Goal: Find specific page/section: Find specific page/section

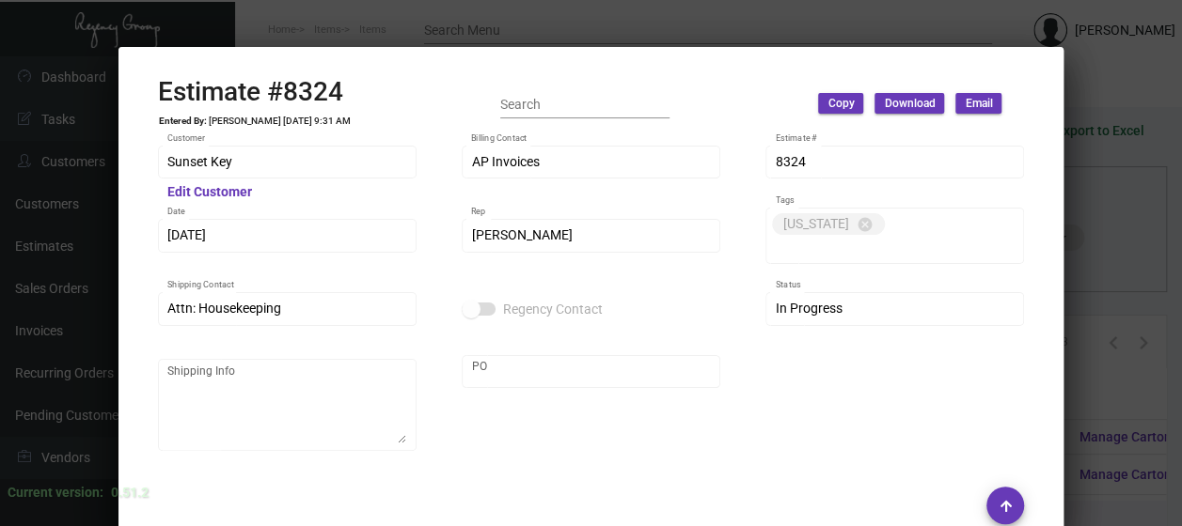
scroll to position [1229, 0]
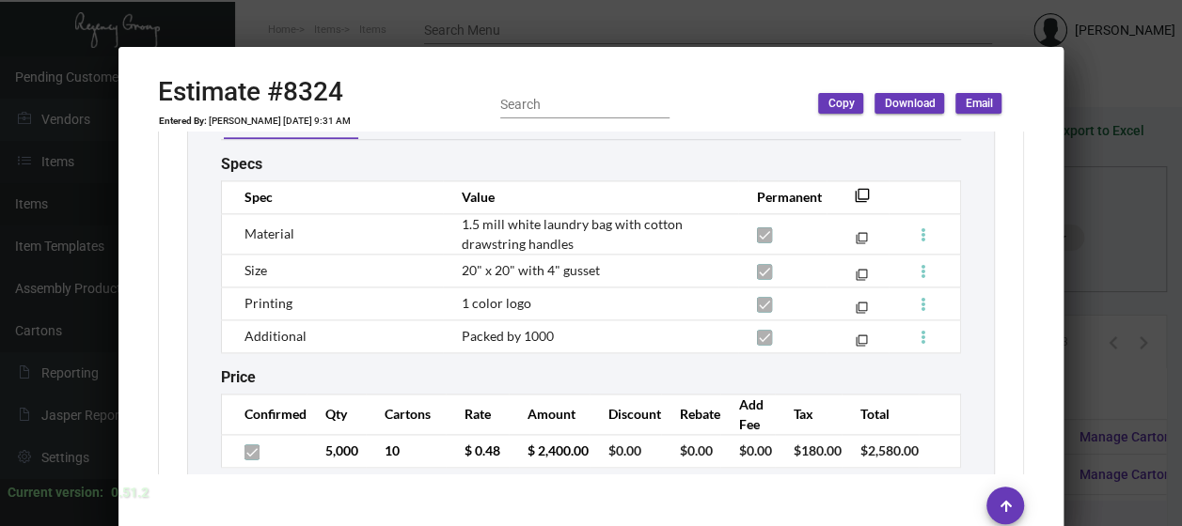
click at [465, 22] on div at bounding box center [591, 263] width 1182 height 526
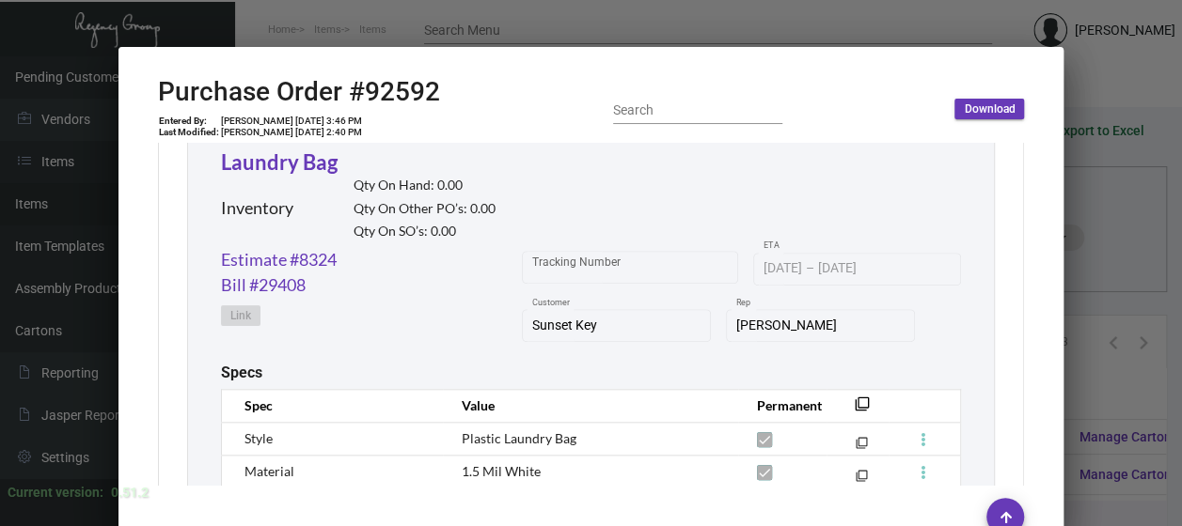
click at [493, 19] on div at bounding box center [591, 263] width 1182 height 526
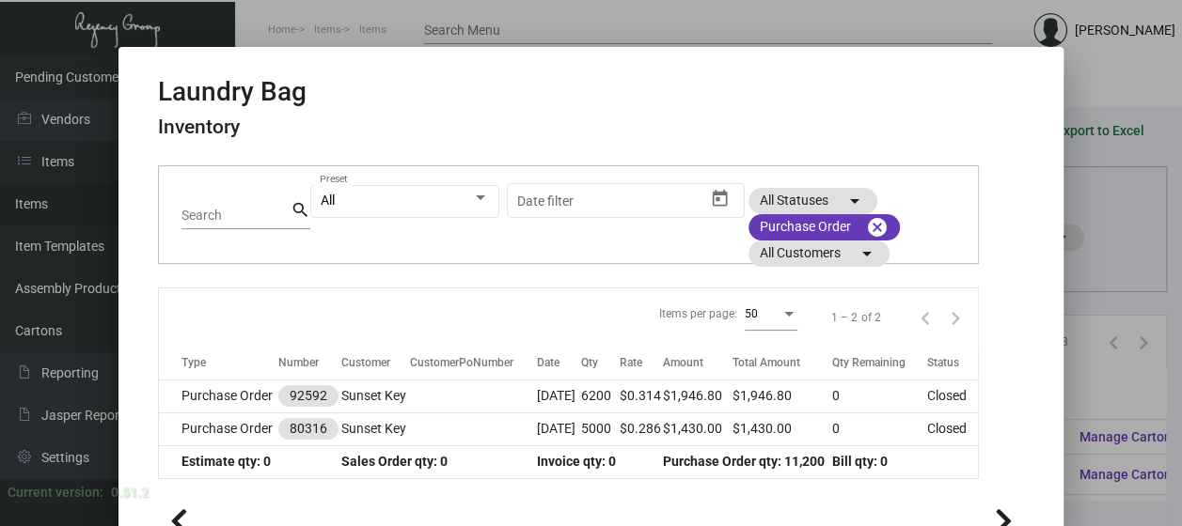
click at [493, 19] on div at bounding box center [591, 263] width 1182 height 526
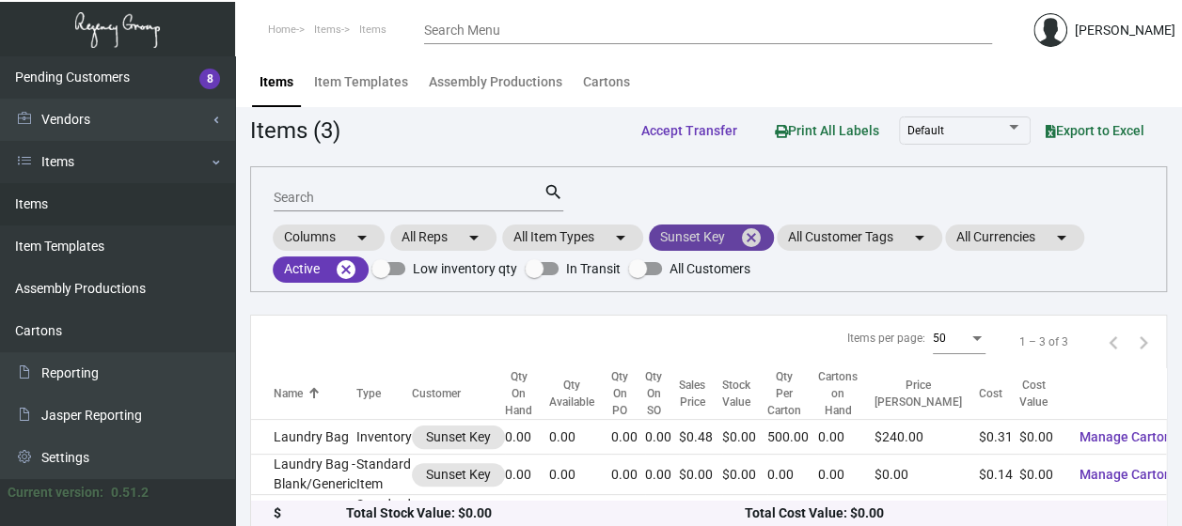
click at [750, 230] on mat-icon "cancel" at bounding box center [751, 238] width 23 height 23
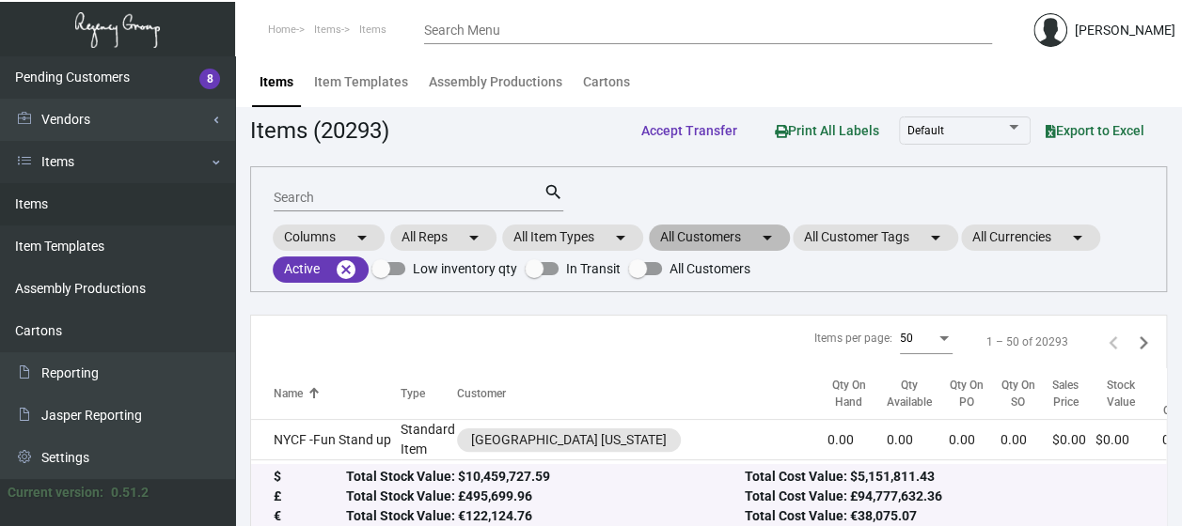
click at [722, 237] on mat-chip "All Customers arrow_drop_down" at bounding box center [719, 238] width 141 height 26
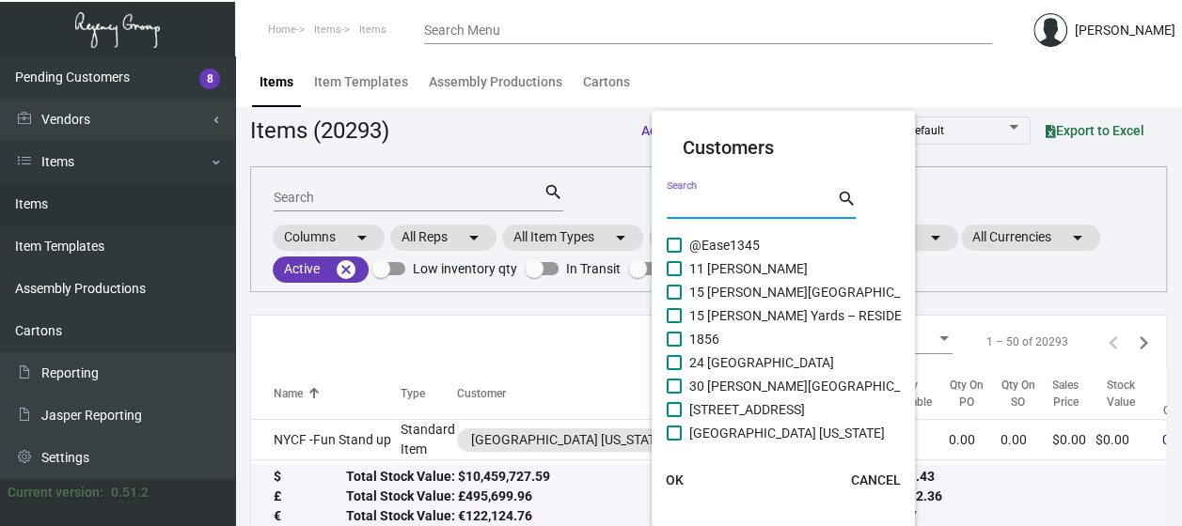
click at [708, 207] on input "Search" at bounding box center [750, 204] width 169 height 15
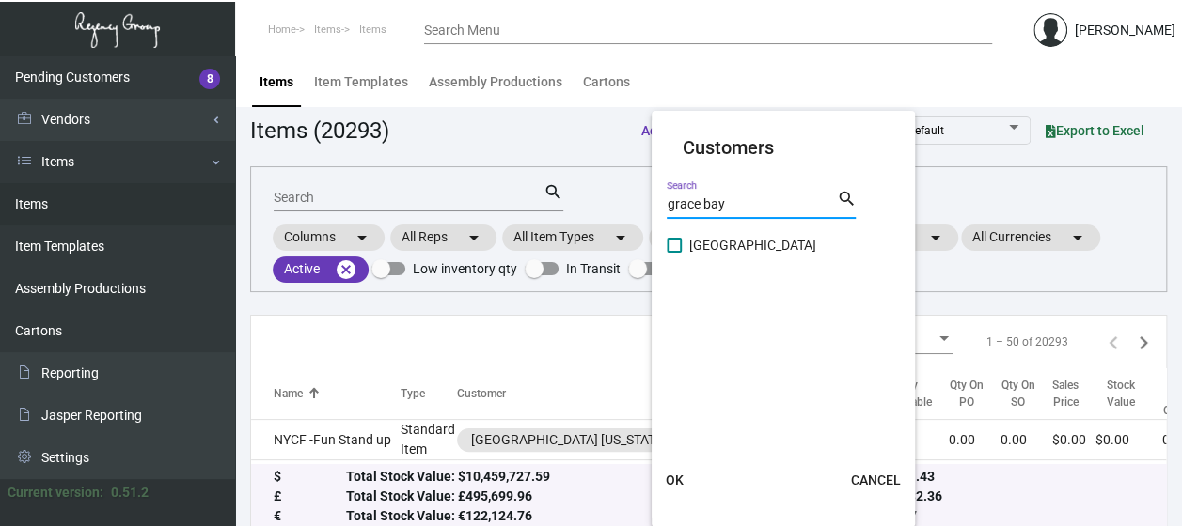
type input "grace bay"
click at [677, 245] on span at bounding box center [673, 245] width 15 height 15
click at [674, 253] on input "[GEOGRAPHIC_DATA]" at bounding box center [673, 253] width 1 height 1
checkbox input "true"
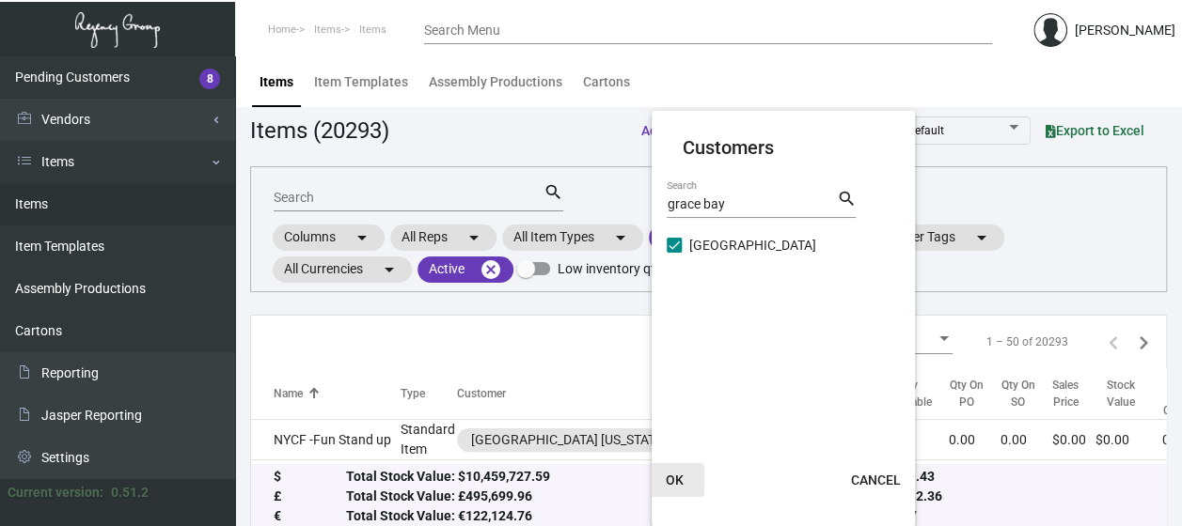
click at [671, 479] on span "OK" at bounding box center [675, 480] width 18 height 15
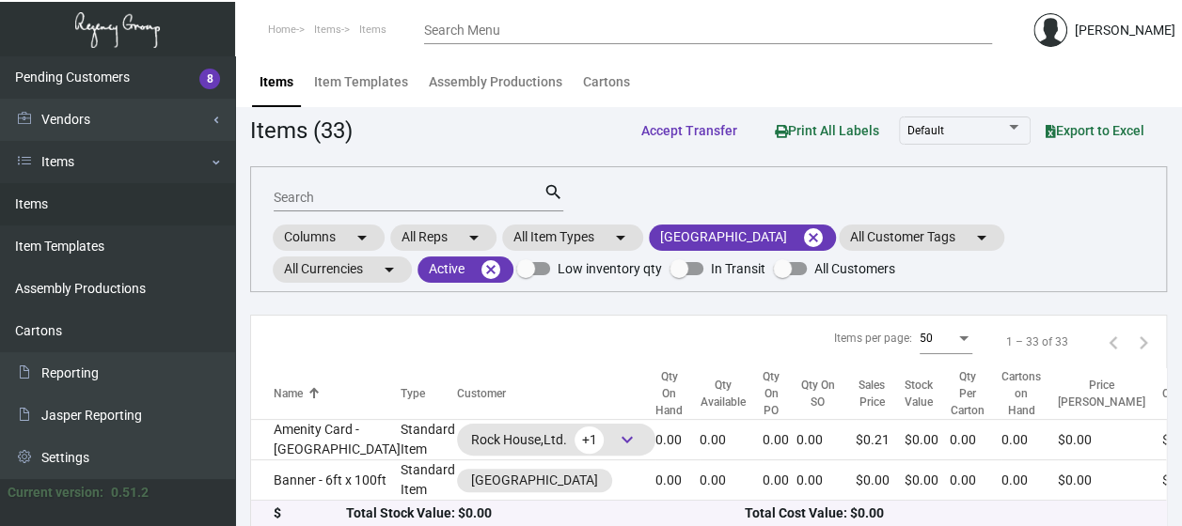
click at [361, 186] on div "Search" at bounding box center [409, 196] width 270 height 29
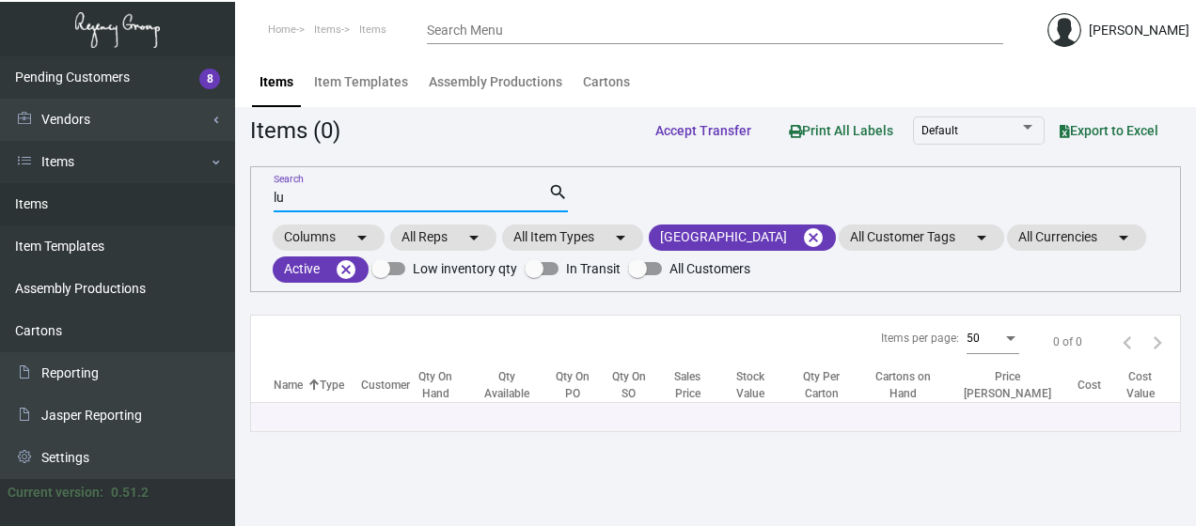
type input "l"
type input "t"
type input "Lug"
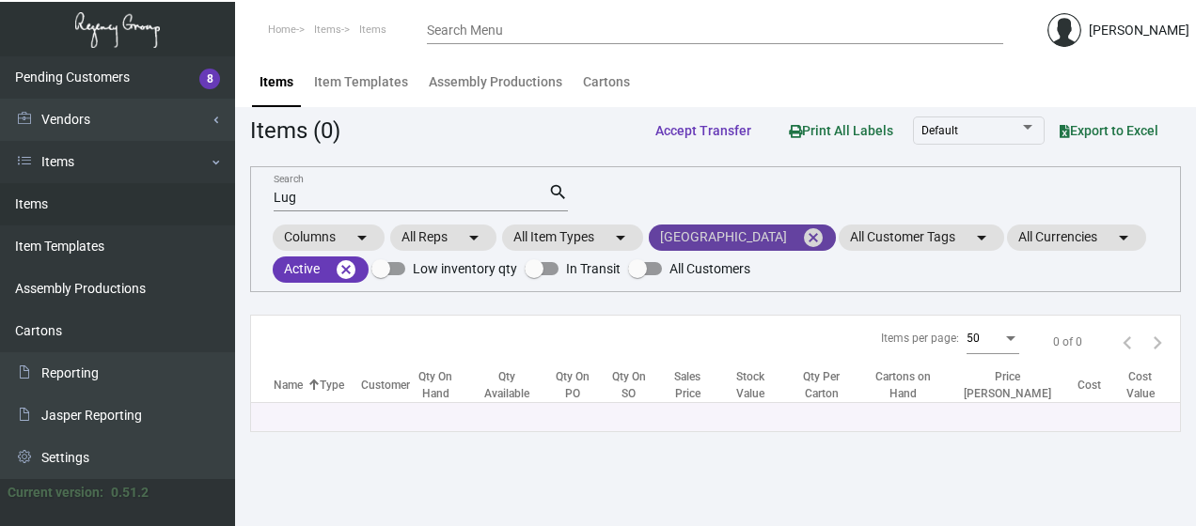
click at [802, 237] on mat-icon "cancel" at bounding box center [813, 238] width 23 height 23
